Goal: Task Accomplishment & Management: Manage account settings

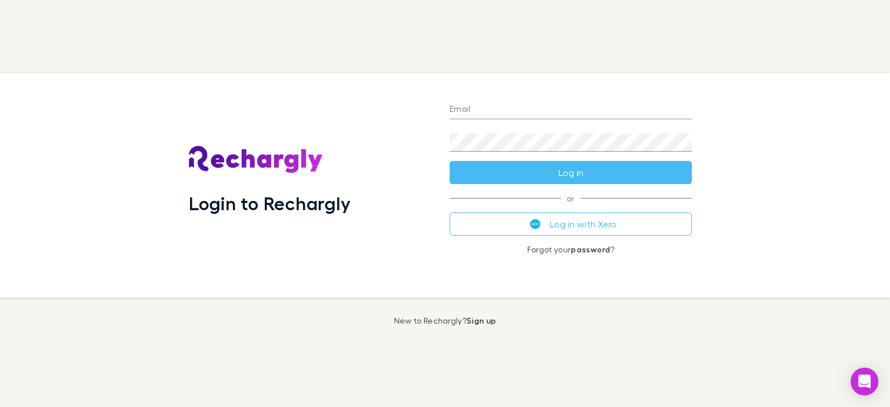
click at [477, 113] on input "Email" at bounding box center [571, 110] width 242 height 19
type input "**********"
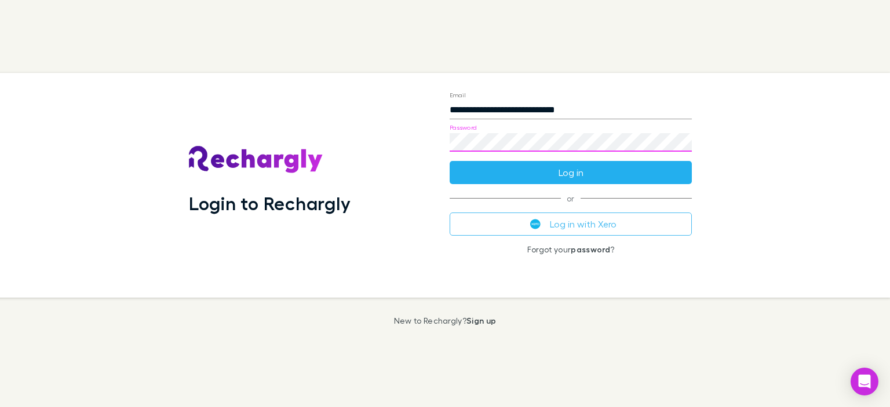
click at [568, 171] on button "Log in" at bounding box center [571, 172] width 242 height 23
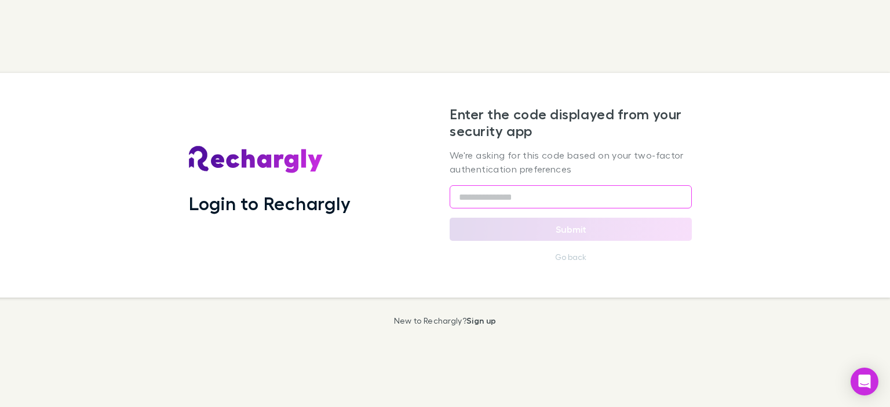
click at [501, 196] on input "text" at bounding box center [571, 196] width 242 height 23
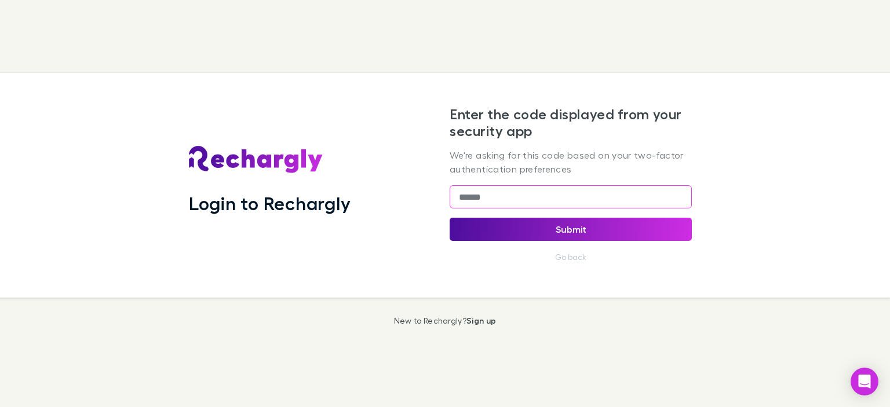
type input "******"
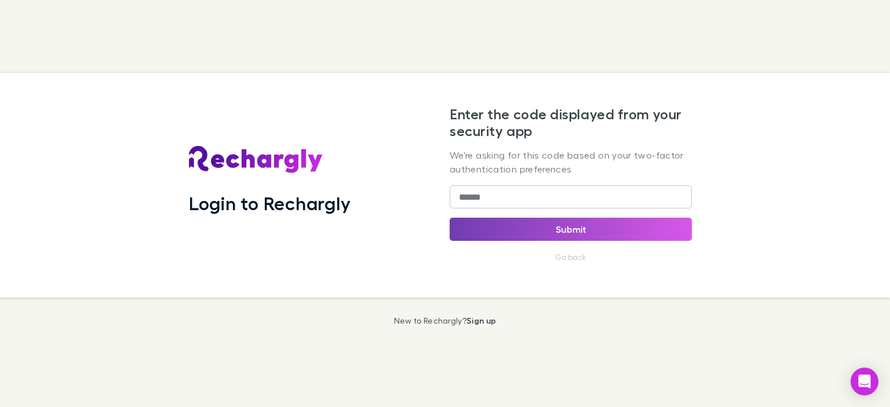
click at [543, 237] on button "Submit" at bounding box center [571, 229] width 242 height 23
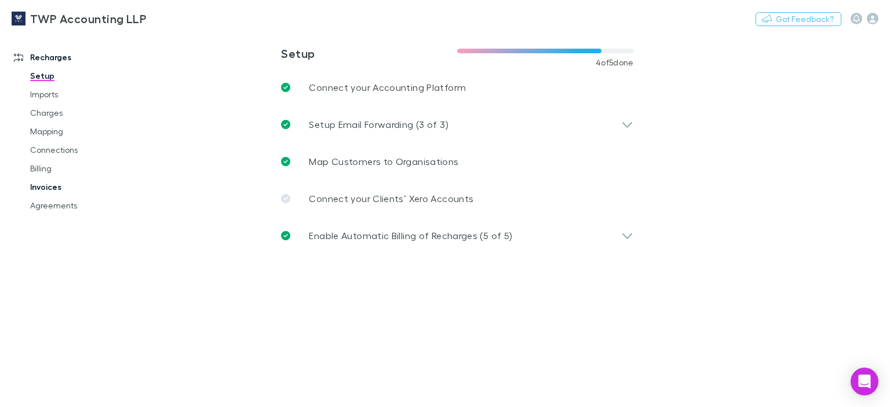
click at [52, 187] on link "Invoices" at bounding box center [85, 187] width 133 height 19
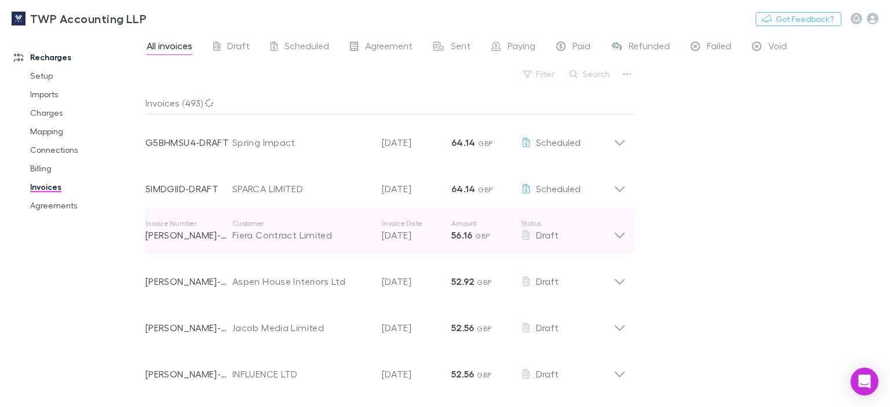
scroll to position [290, 0]
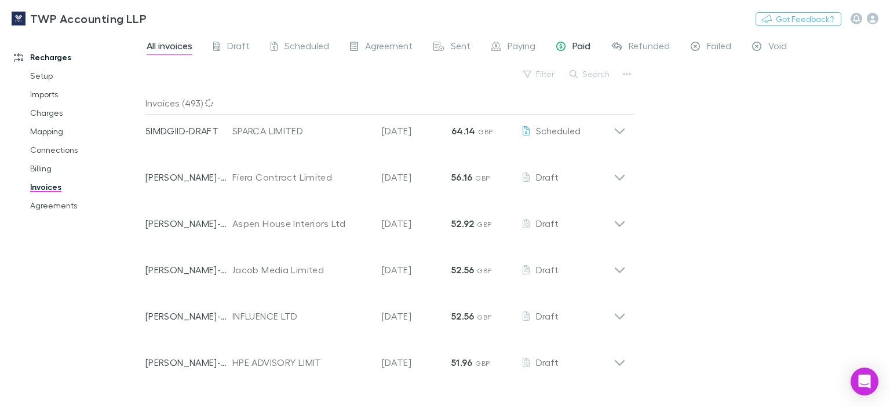
click at [582, 48] on span "Paid" at bounding box center [581, 47] width 18 height 15
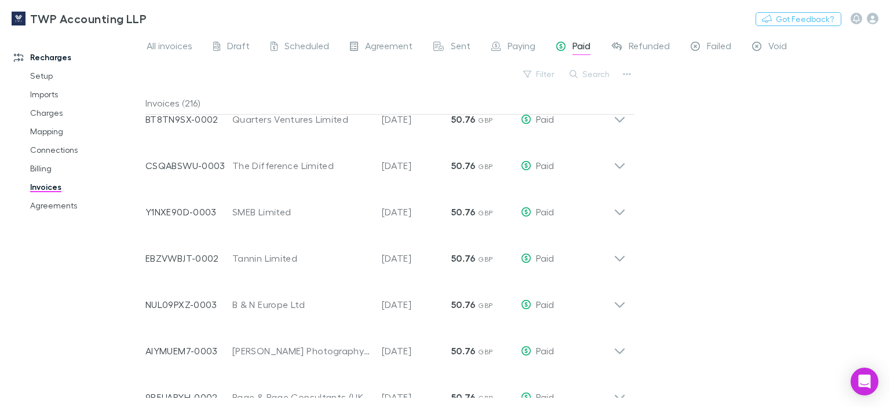
scroll to position [1124, 0]
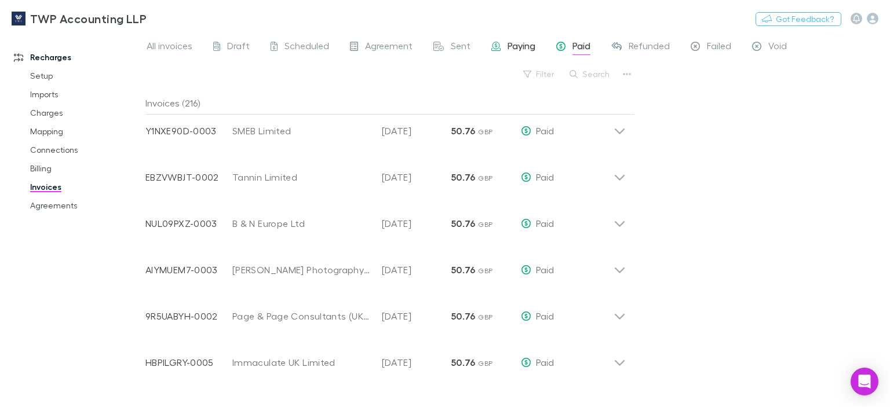
click at [524, 49] on span "Paying" at bounding box center [522, 47] width 28 height 15
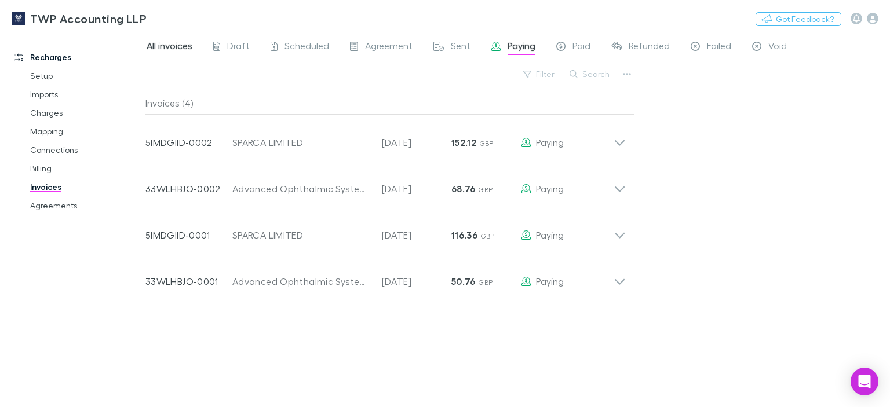
click at [175, 48] on span "All invoices" at bounding box center [170, 47] width 46 height 15
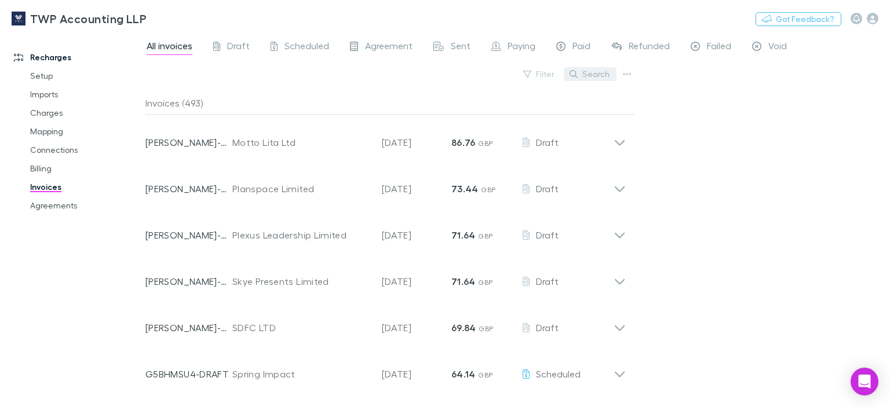
click at [600, 74] on button "Search" at bounding box center [590, 74] width 53 height 14
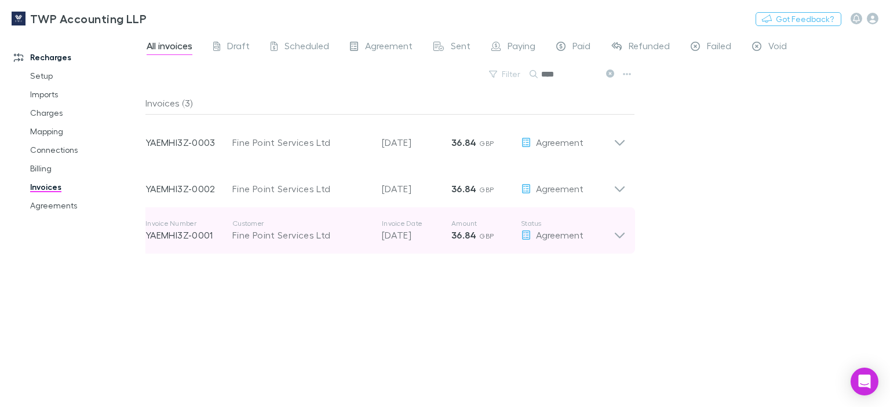
type input "****"
click at [293, 237] on div "Fine Point Services Ltd" at bounding box center [301, 235] width 138 height 14
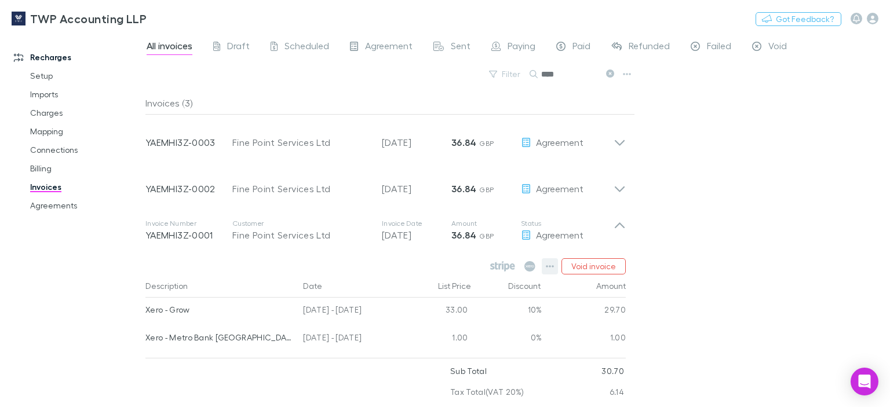
click at [546, 265] on button "button" at bounding box center [550, 266] width 16 height 16
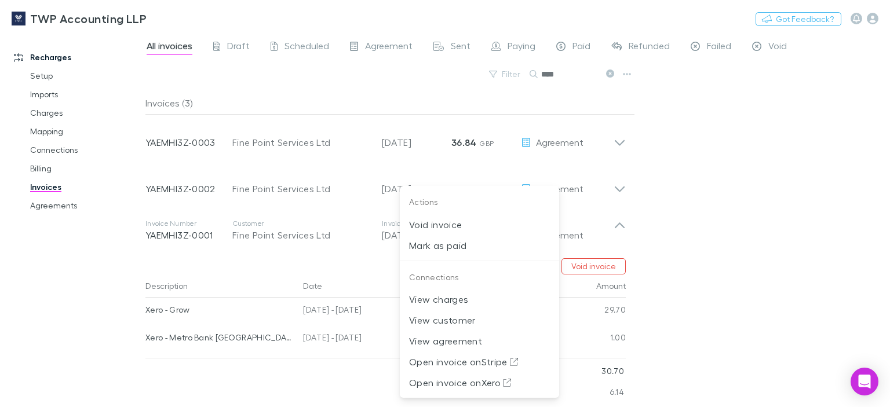
click at [724, 222] on div at bounding box center [445, 203] width 890 height 407
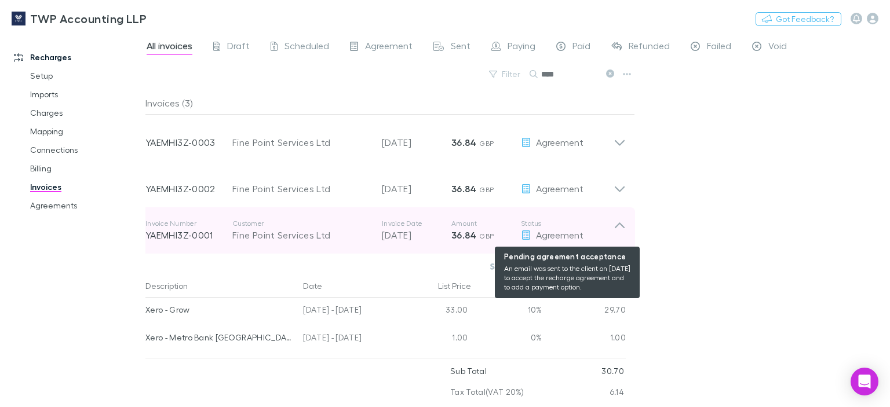
click at [554, 232] on span "Agreement" at bounding box center [560, 234] width 48 height 11
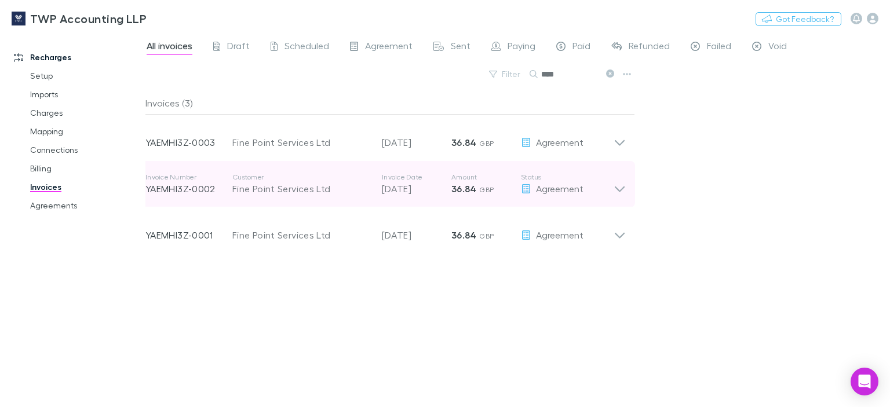
click at [199, 187] on p "YAEMHI3Z-0002" at bounding box center [188, 189] width 87 height 14
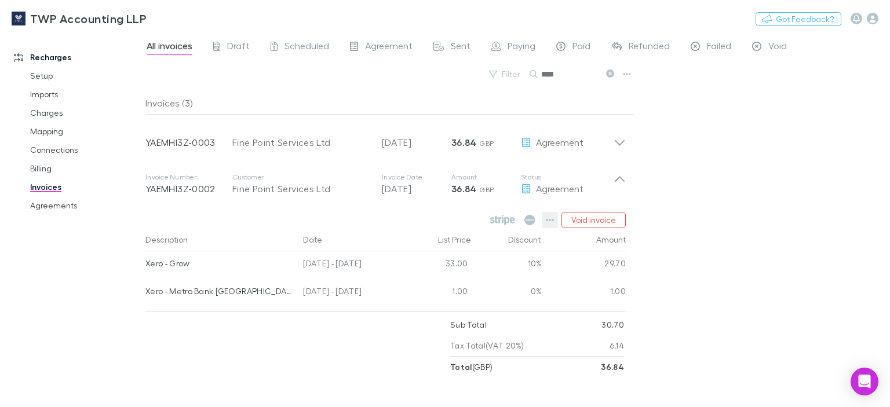
click at [551, 220] on icon "button" at bounding box center [550, 220] width 8 height 2
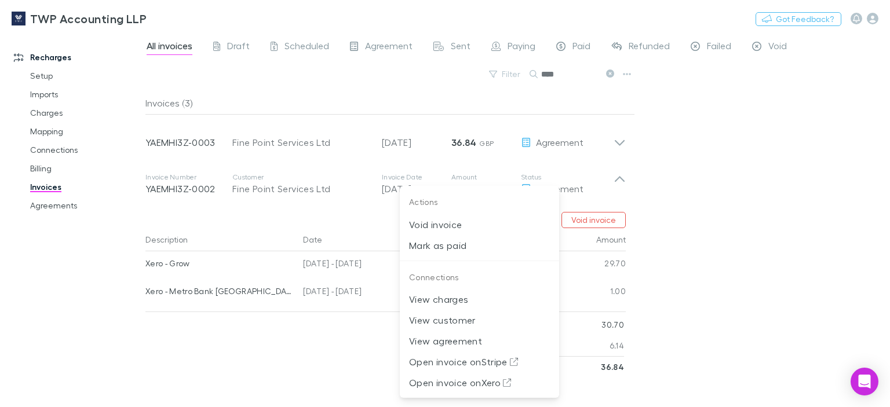
click at [767, 213] on div at bounding box center [445, 203] width 890 height 407
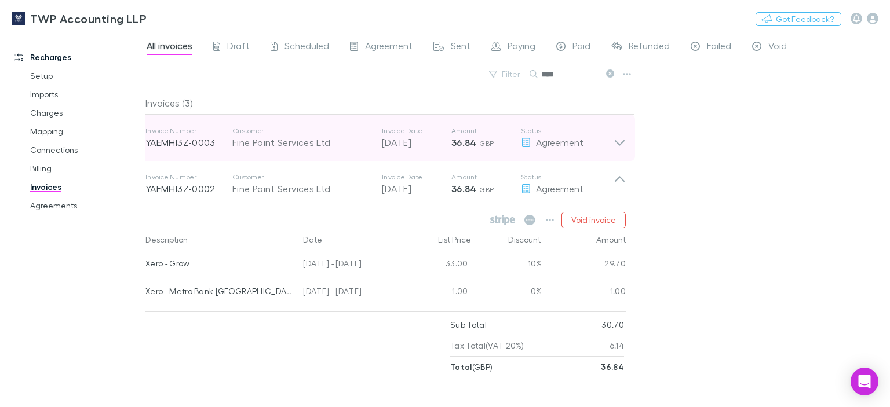
click at [170, 141] on p "YAEMHI3Z-0003" at bounding box center [188, 143] width 87 height 14
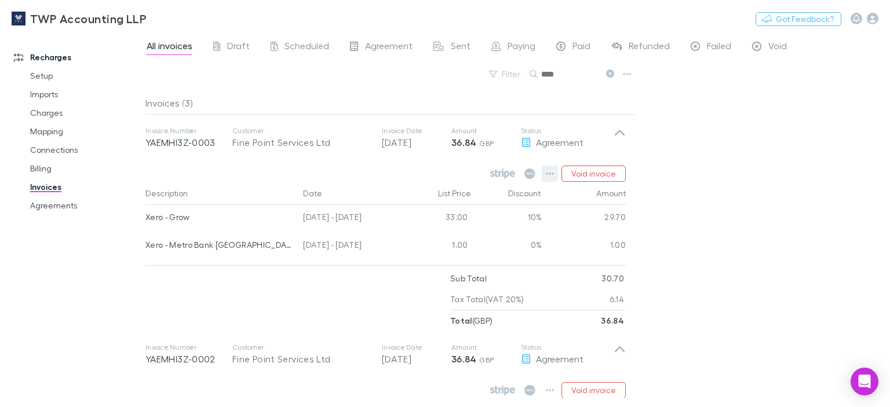
click at [551, 173] on icon "button" at bounding box center [550, 174] width 8 height 2
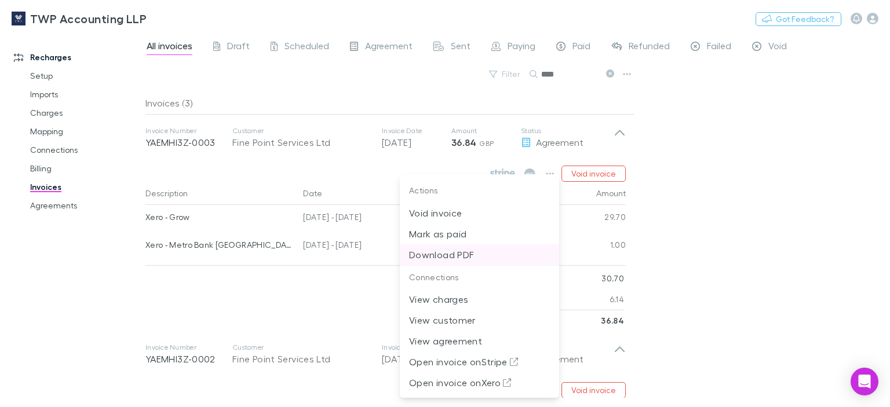
click at [443, 256] on p "Download PDF" at bounding box center [479, 255] width 141 height 14
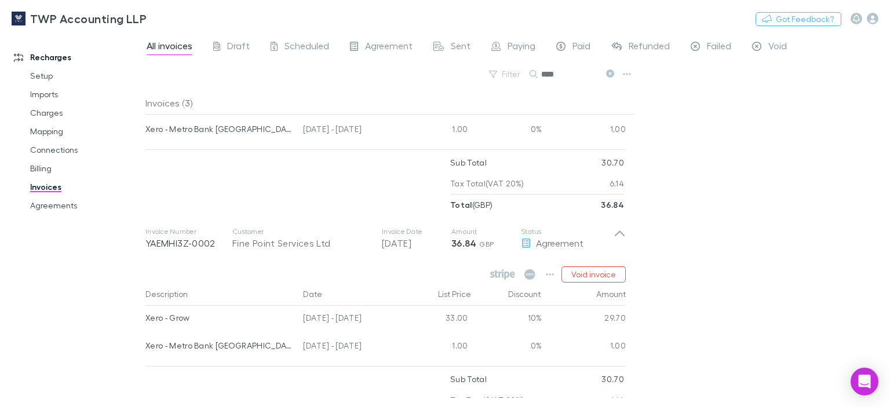
scroll to position [196, 0]
